Goal: Download file/media

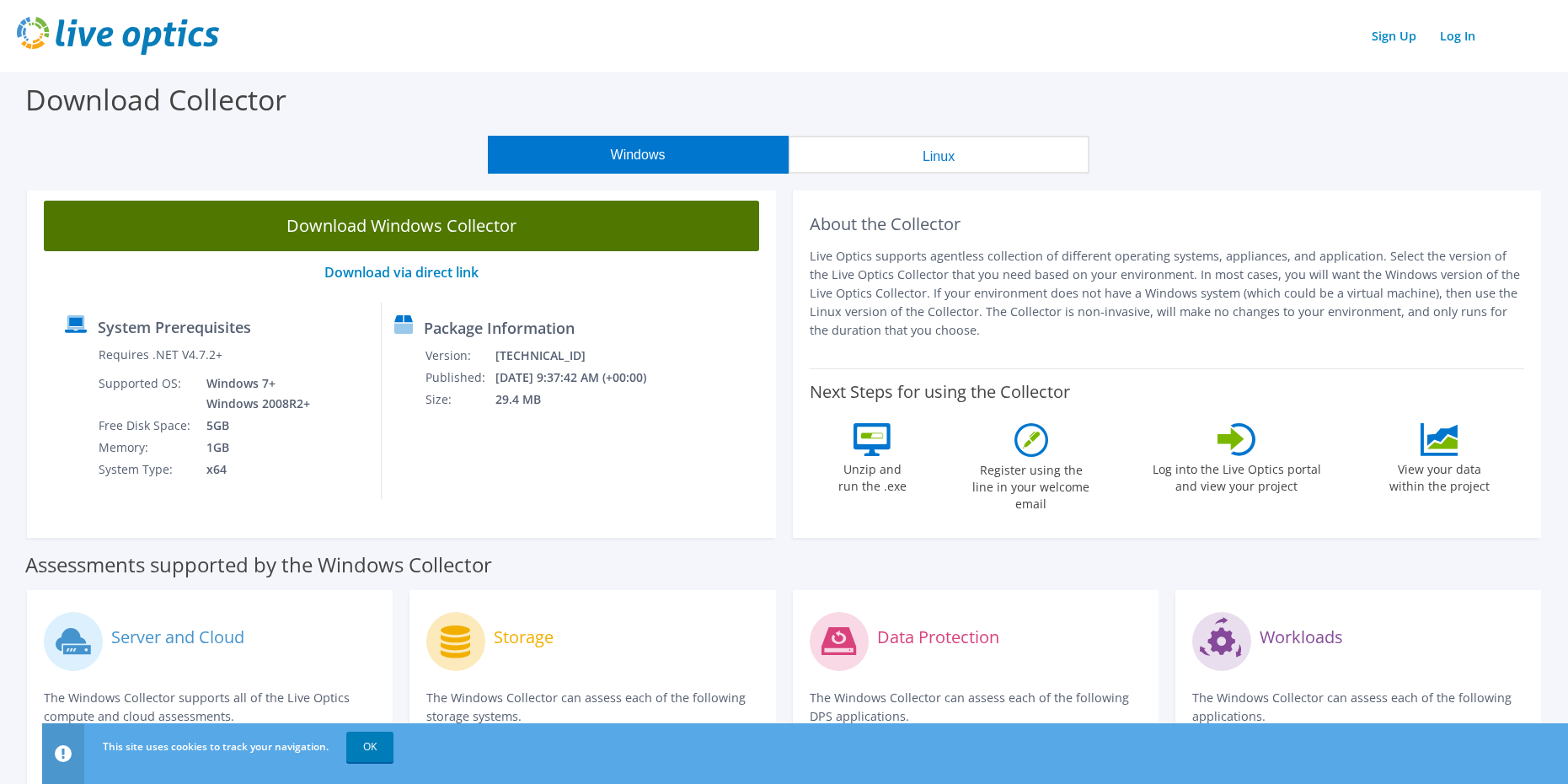
click at [378, 223] on link "Download Windows Collector" at bounding box center [402, 226] width 715 height 50
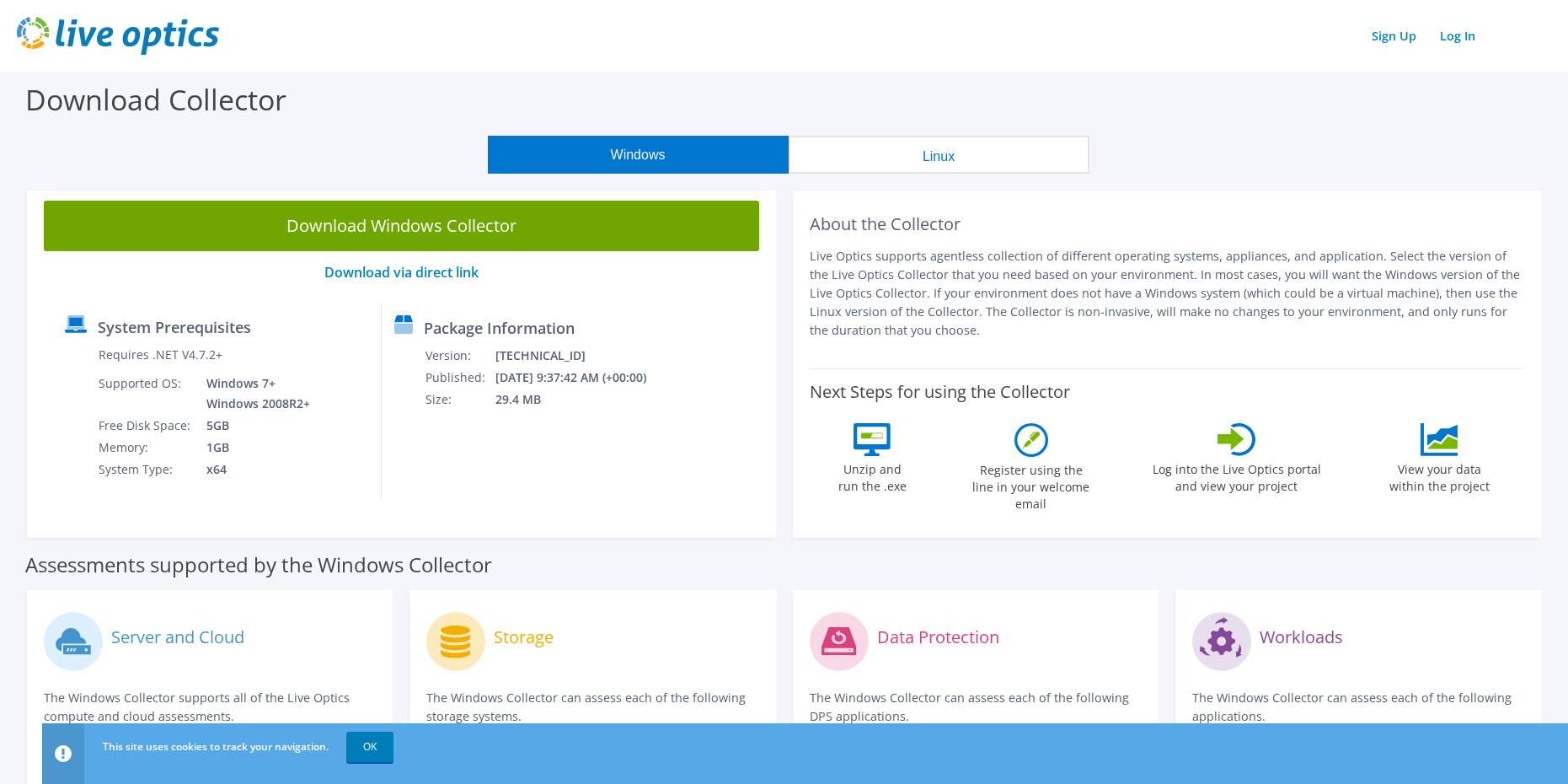
click at [60, 447] on div "System Prerequisites Requires .NET V4.7.2+ Supported OS: Windows 7+ Windows 200…" at bounding box center [217, 400] width 329 height 196
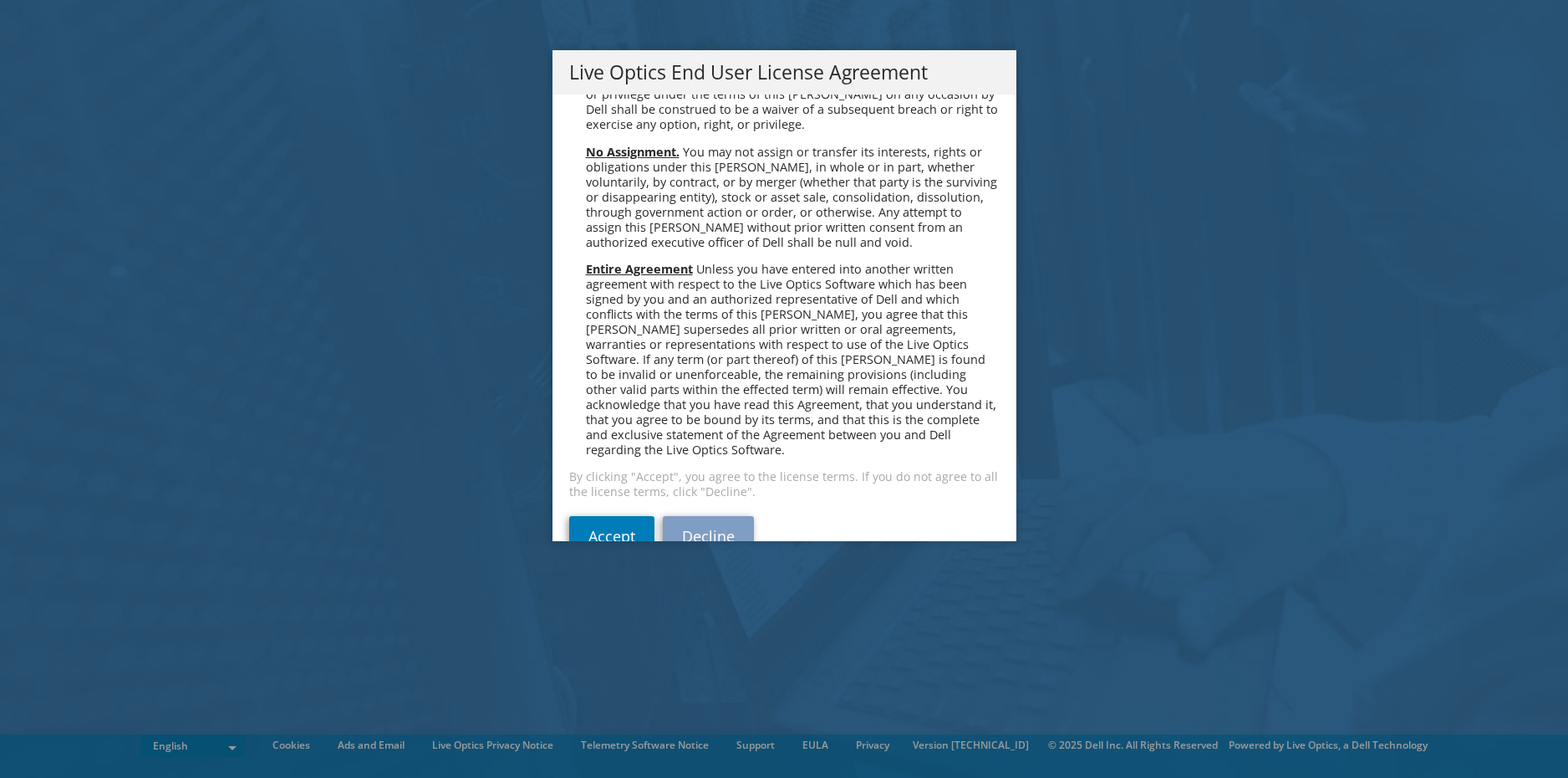
scroll to position [6323, 0]
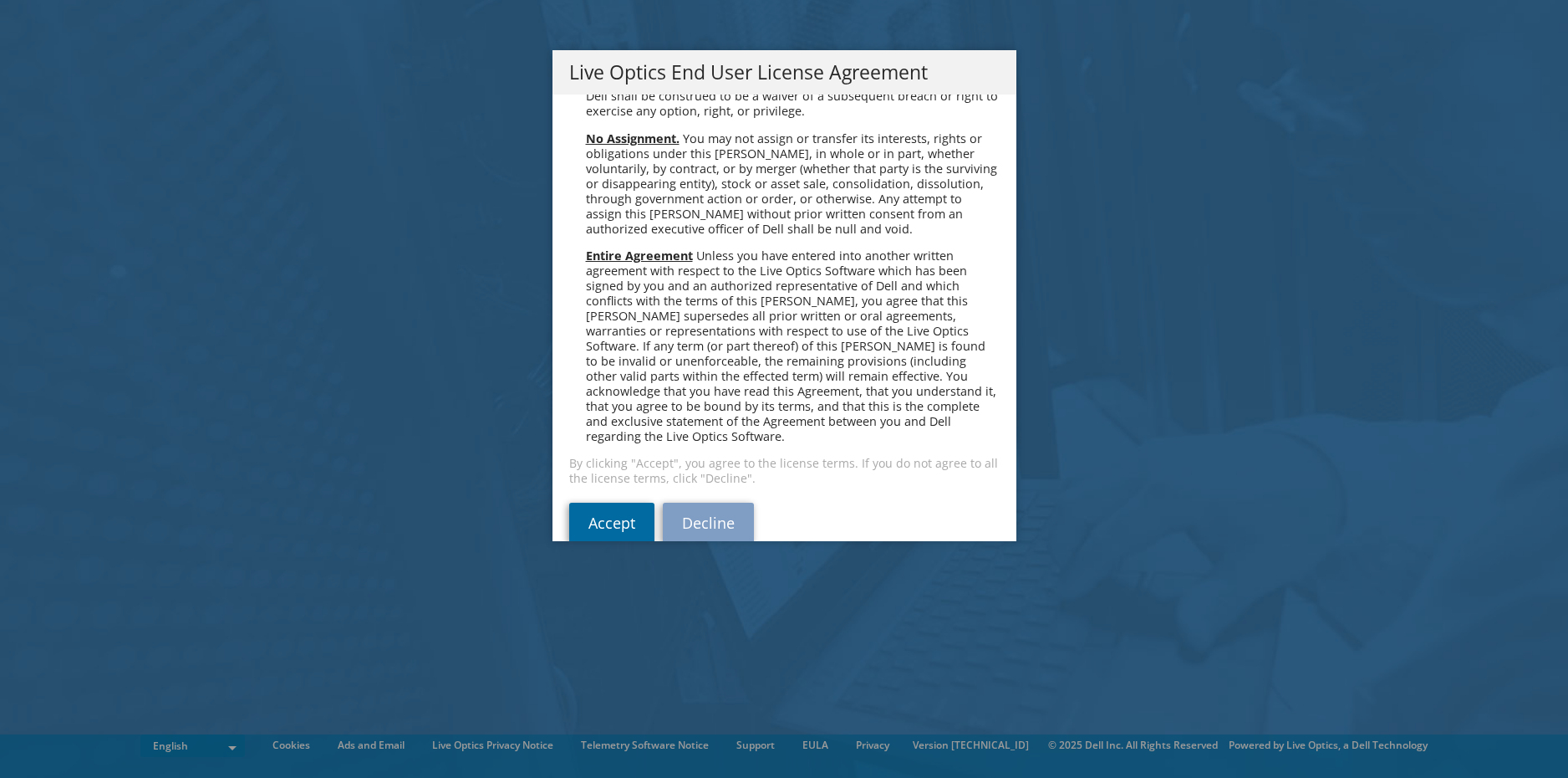
click at [607, 503] on link "Accept" at bounding box center [612, 523] width 86 height 40
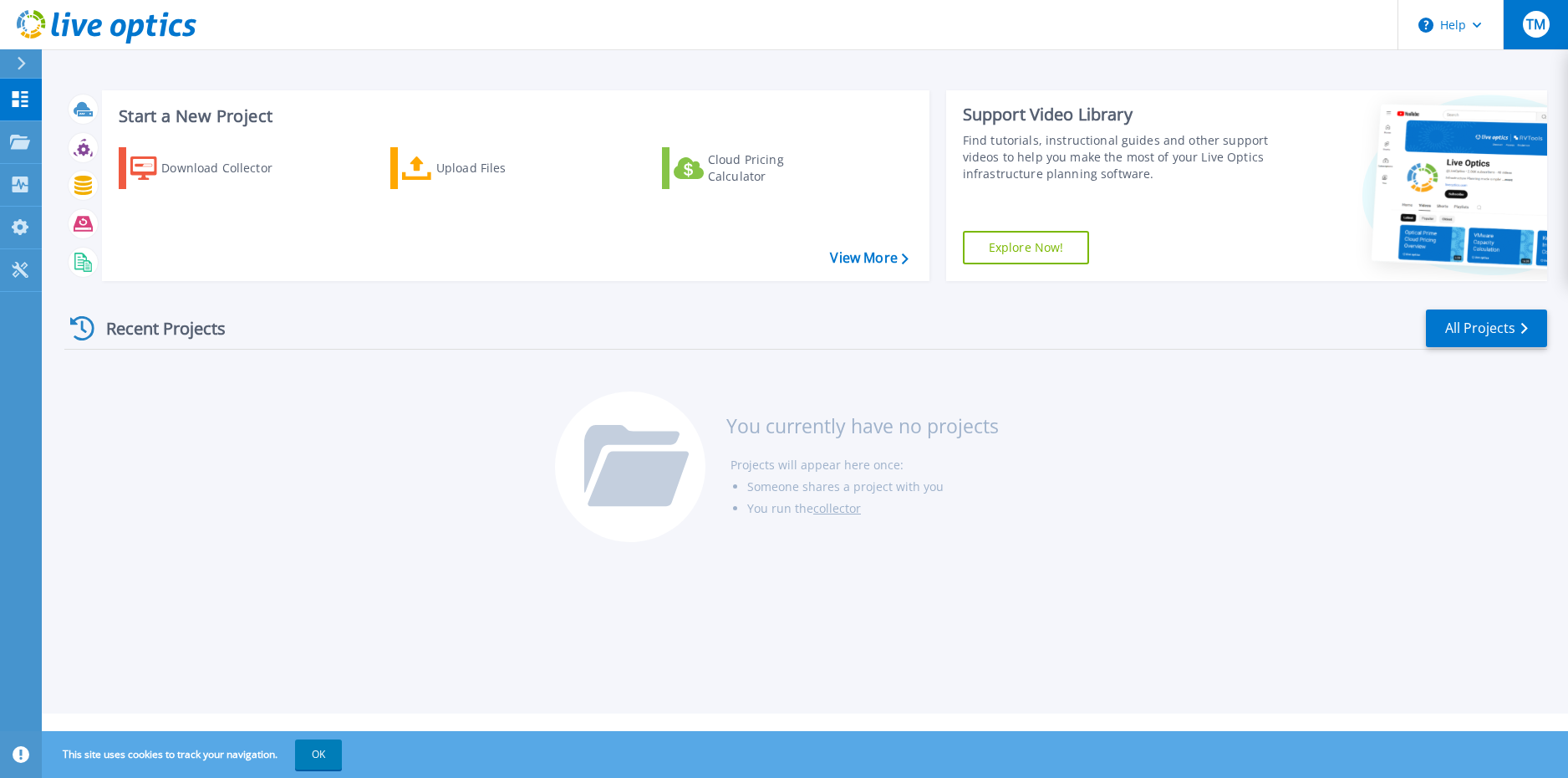
click at [1539, 12] on div "TM" at bounding box center [1537, 24] width 27 height 27
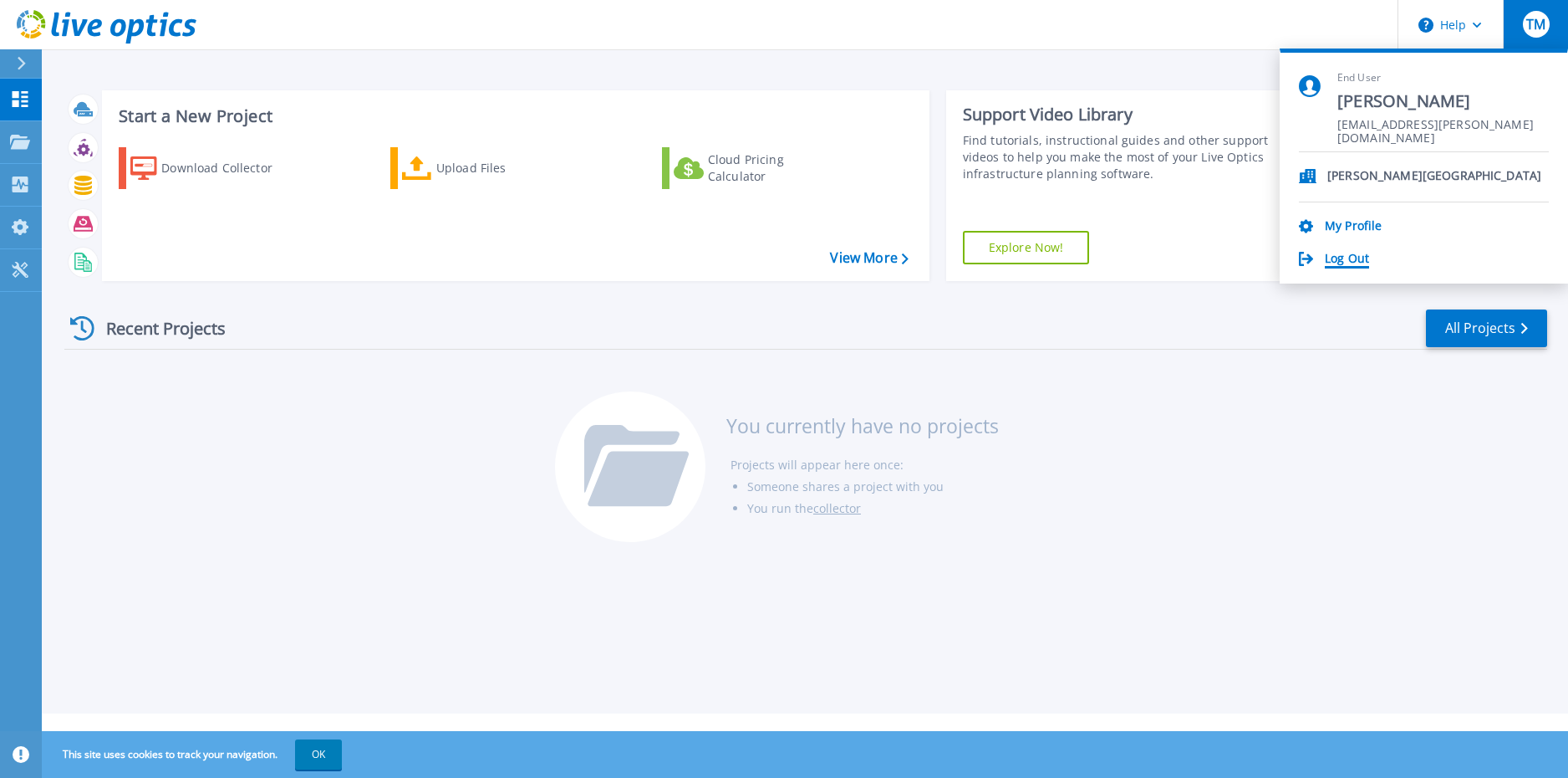
click at [1340, 260] on link "Log Out" at bounding box center [1347, 260] width 45 height 16
